Goal: Check status: Check status

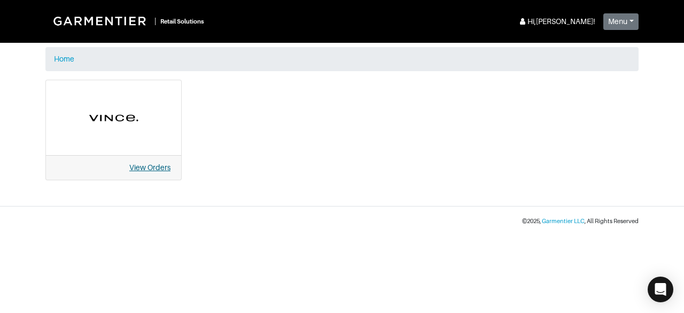
click at [159, 168] on link "View Orders" at bounding box center [149, 167] width 41 height 9
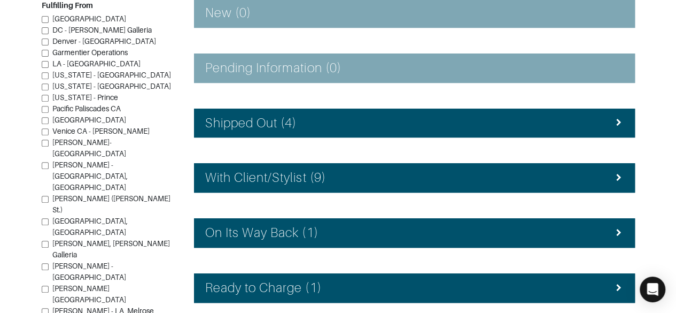
scroll to position [194, 0]
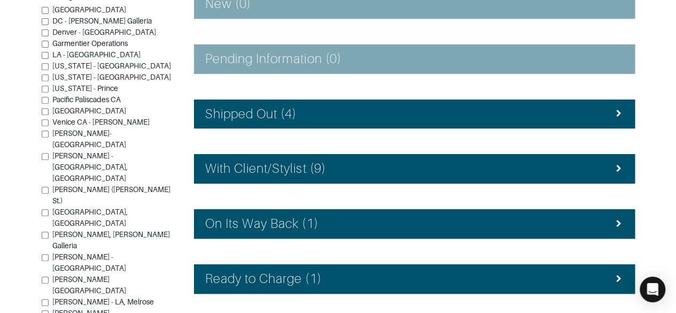
click at [399, 279] on div "Ready to Charge (1)" at bounding box center [414, 278] width 418 height 15
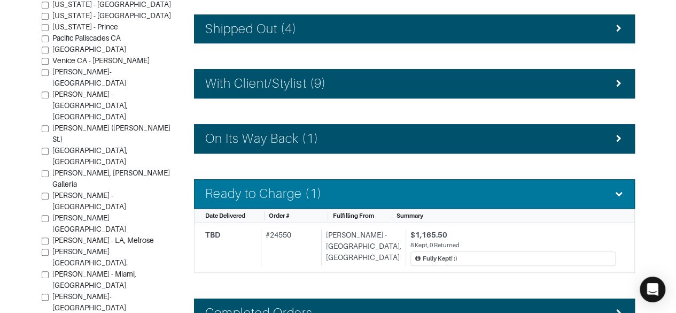
scroll to position [279, 0]
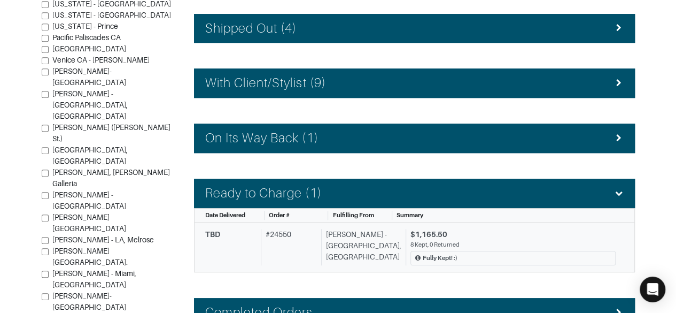
click at [502, 230] on div "$1,165.50" at bounding box center [512, 234] width 205 height 11
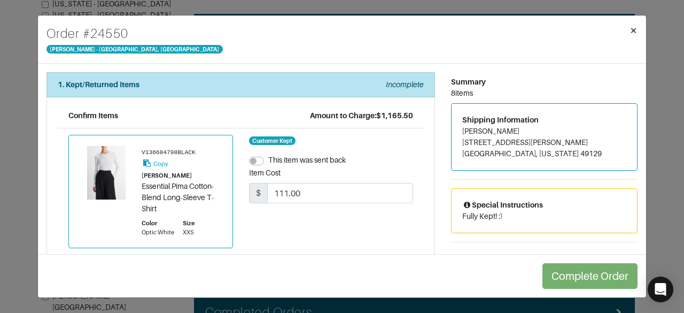
click at [634, 30] on span "×" at bounding box center [634, 30] width 8 height 14
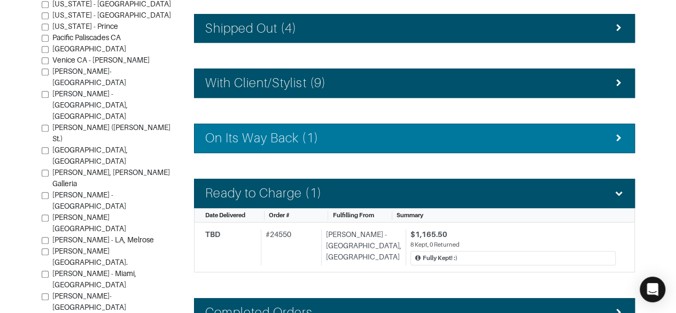
click at [480, 134] on div "On Its Way Back (1)" at bounding box center [414, 137] width 418 height 15
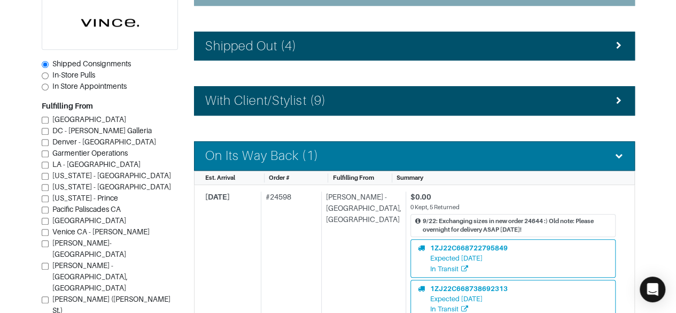
scroll to position [251, 0]
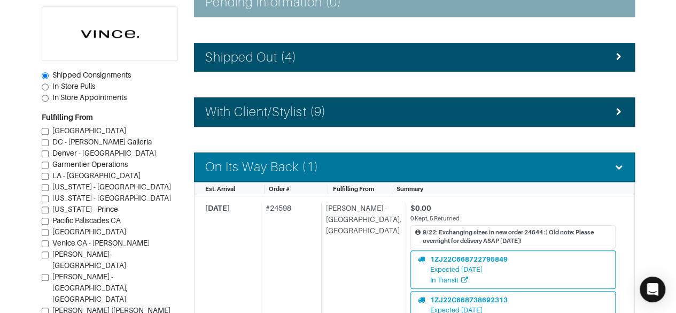
click at [250, 113] on h4 "With Client/Stylist (9)" at bounding box center [265, 111] width 121 height 15
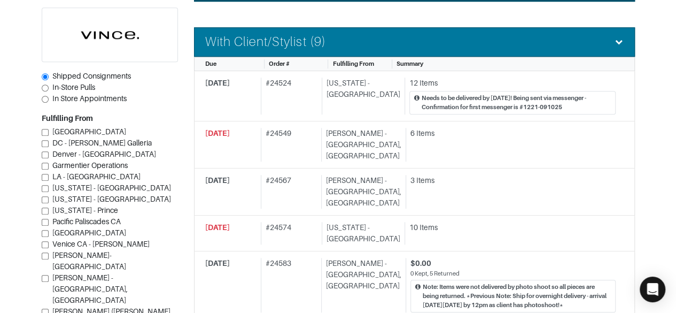
scroll to position [306, 0]
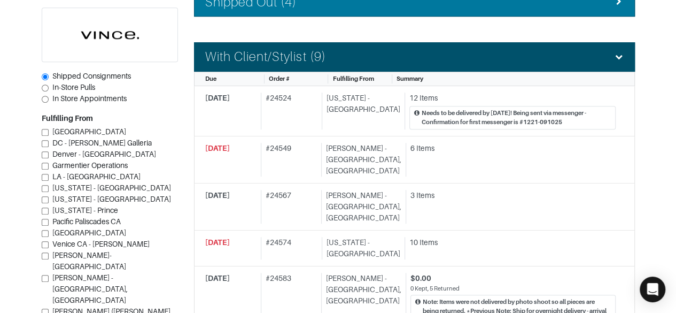
click at [457, 10] on li "Shipped Out (4)" at bounding box center [414, 2] width 441 height 29
